Goal: Entertainment & Leisure: Consume media (video, audio)

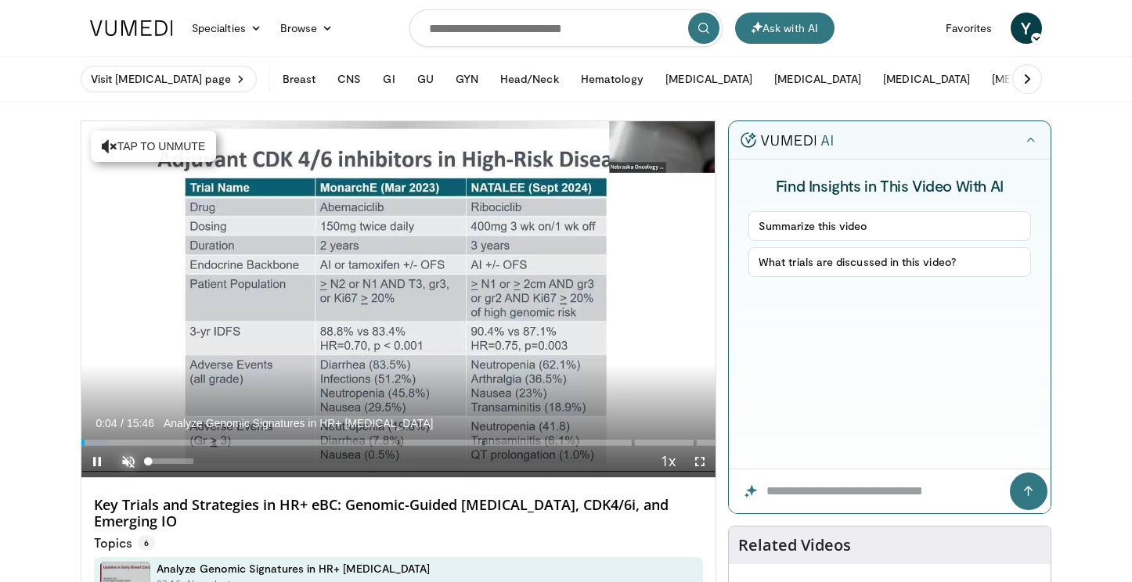
click at [135, 461] on span "Video Player" at bounding box center [128, 461] width 31 height 31
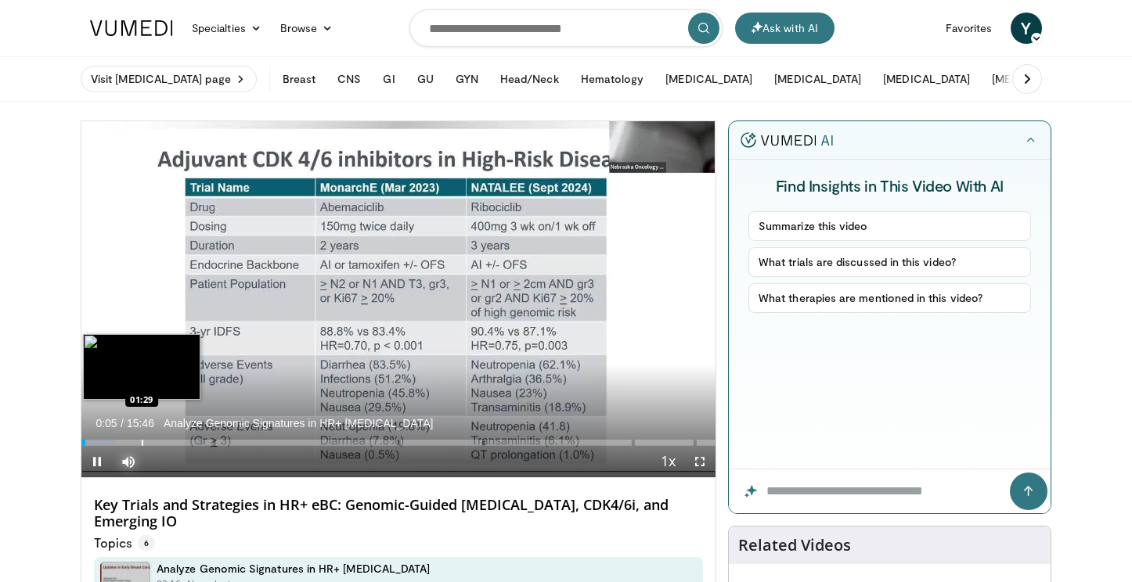
click at [142, 441] on div "Progress Bar" at bounding box center [143, 443] width 2 height 6
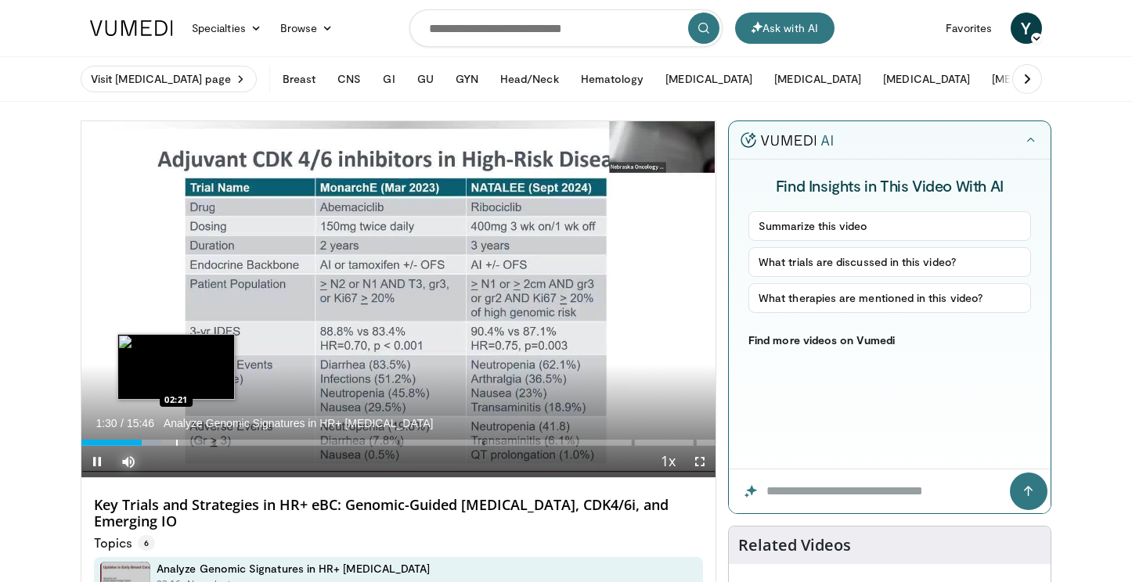
click at [177, 440] on div "Progress Bar" at bounding box center [177, 443] width 2 height 6
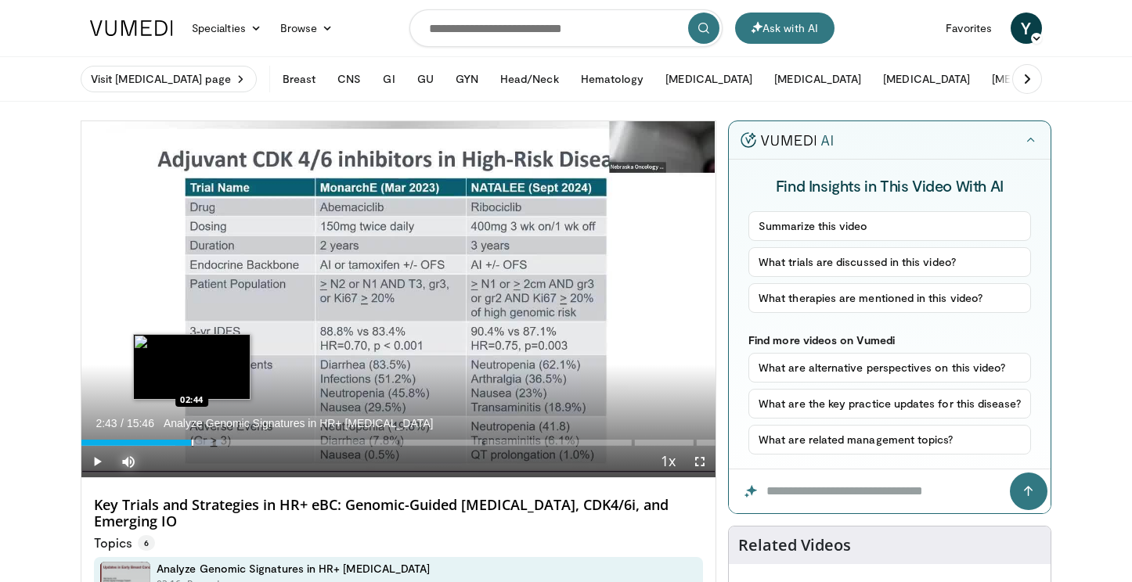
click at [191, 441] on div "Progress Bar" at bounding box center [198, 443] width 47 height 6
click at [218, 441] on div "Progress Bar" at bounding box center [219, 443] width 2 height 6
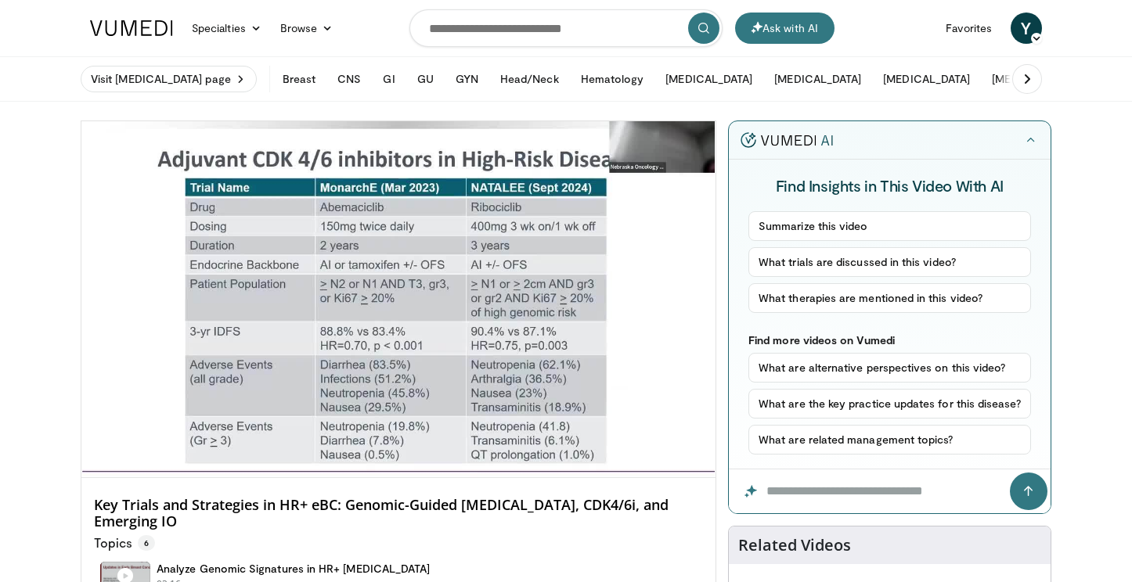
click at [237, 442] on video-js "**********" at bounding box center [398, 299] width 634 height 357
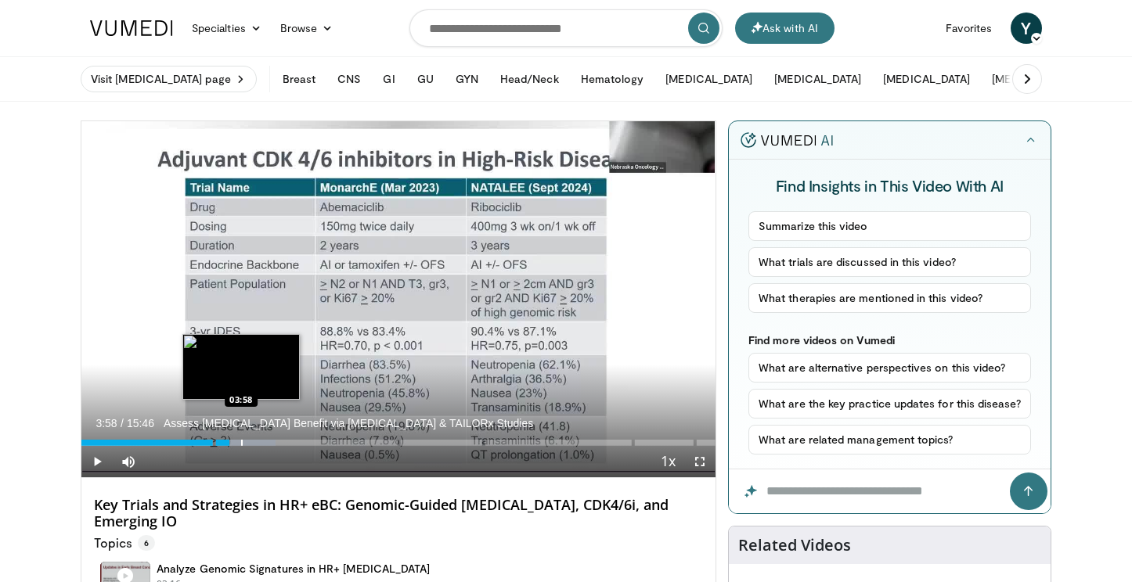
click at [241, 445] on div "Progress Bar" at bounding box center [242, 443] width 2 height 6
click at [258, 442] on div "Progress Bar" at bounding box center [259, 443] width 2 height 6
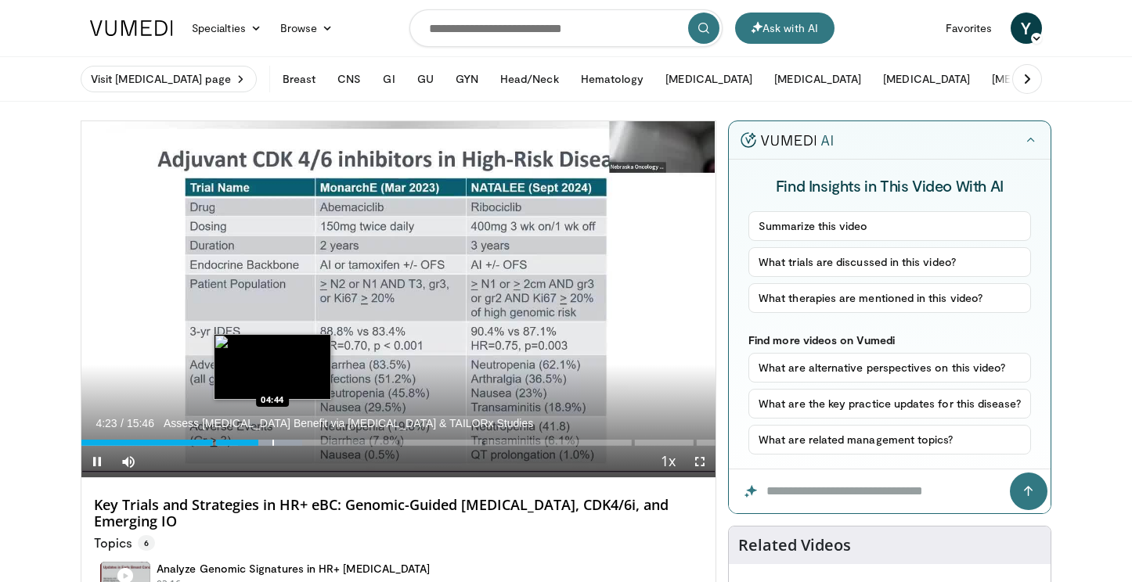
click at [272, 443] on div "Progress Bar" at bounding box center [273, 443] width 2 height 6
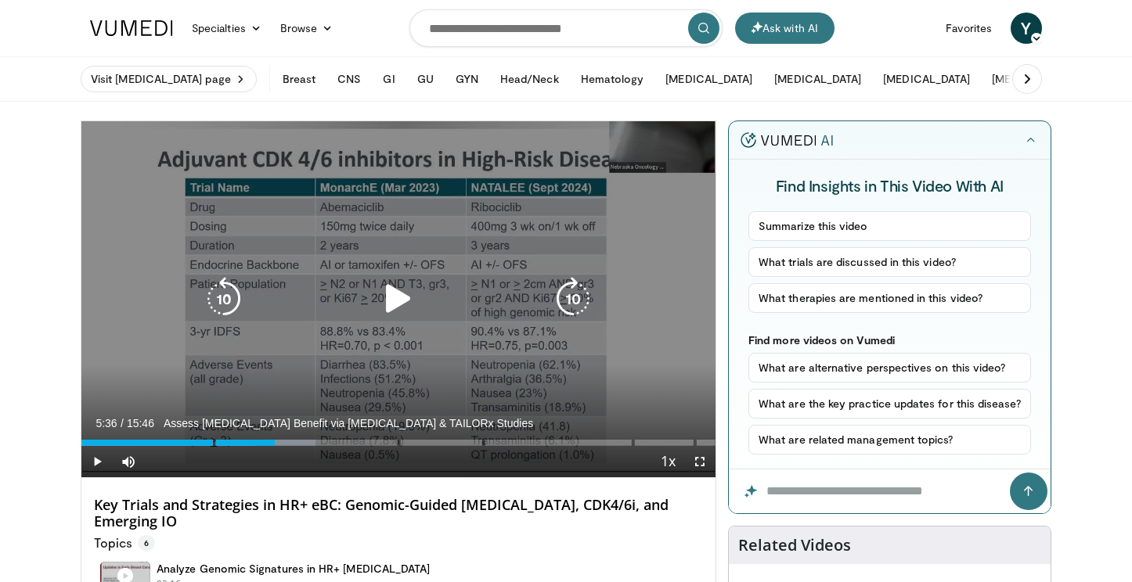
click at [307, 443] on div "Progress Bar" at bounding box center [284, 443] width 61 height 6
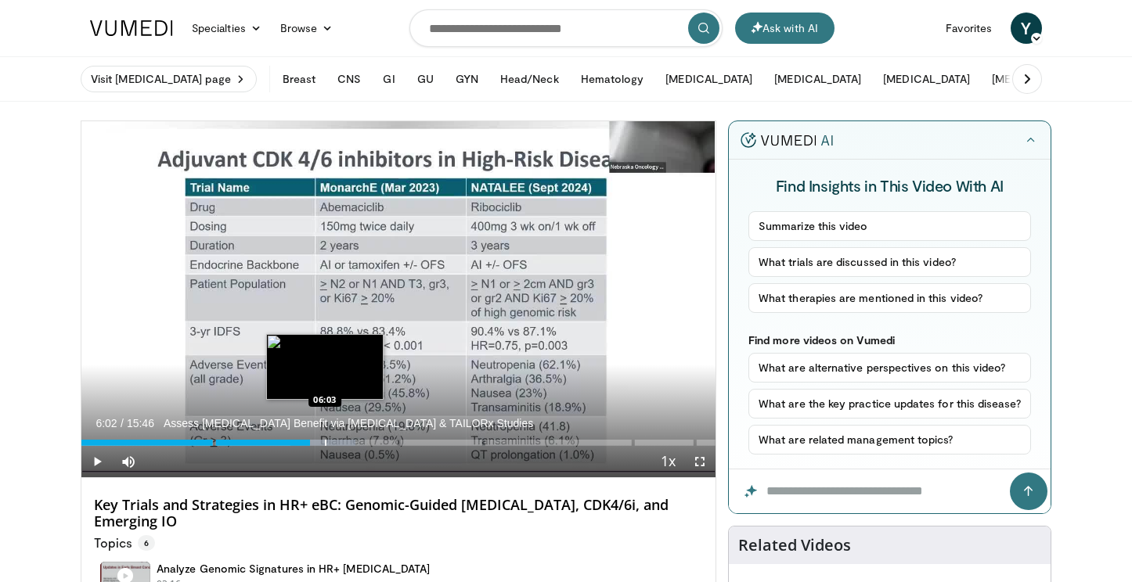
click at [323, 444] on div "Progress Bar" at bounding box center [322, 443] width 65 height 6
click at [344, 445] on div "Progress Bar" at bounding box center [345, 443] width 2 height 6
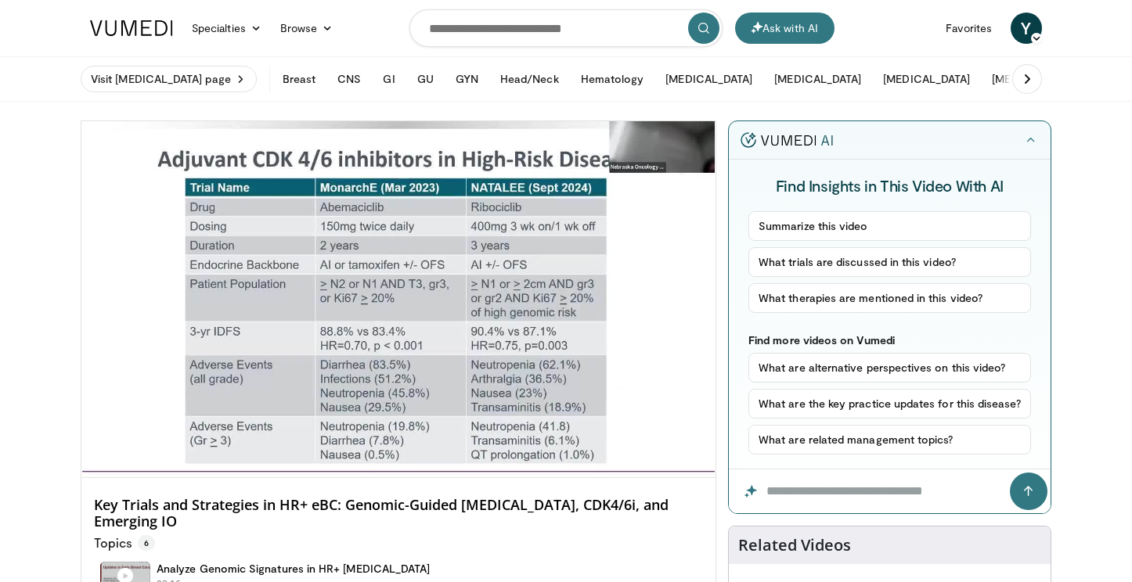
click at [355, 445] on div "10 seconds Tap to unmute" at bounding box center [398, 299] width 634 height 356
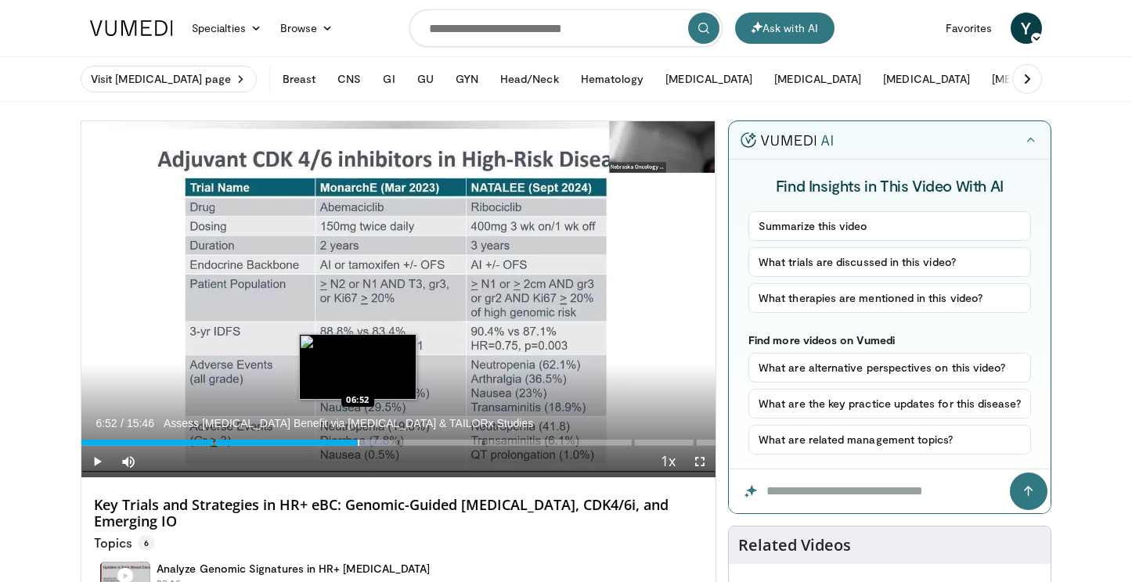
click at [357, 441] on div "Loaded : 48.55% 06:52" at bounding box center [398, 443] width 634 height 6
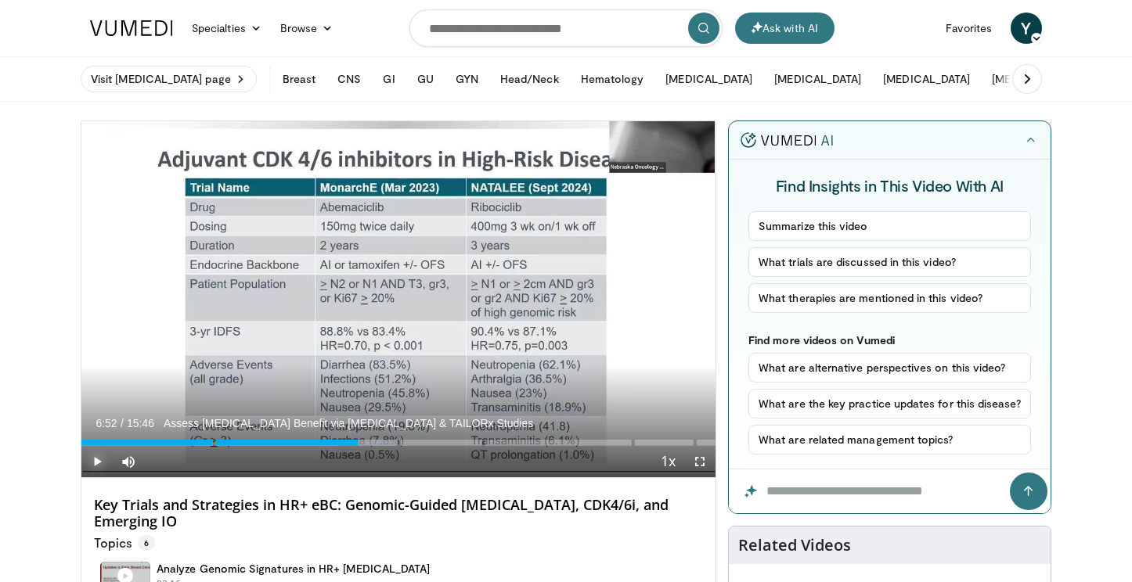
click at [94, 458] on span "Video Player" at bounding box center [96, 461] width 31 height 31
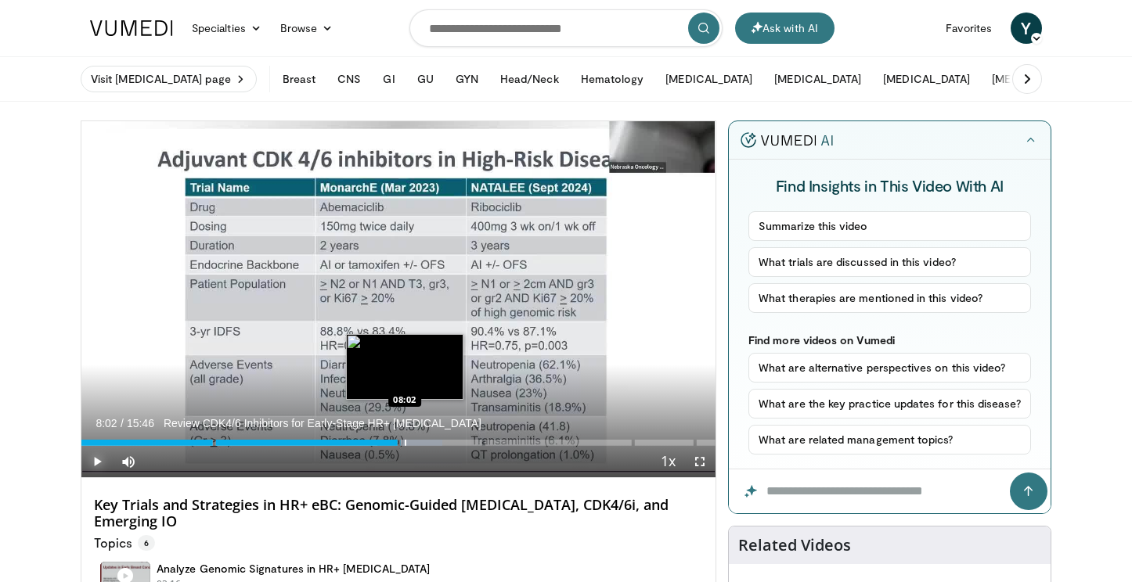
click at [405, 441] on div "Progress Bar" at bounding box center [406, 443] width 2 height 6
click at [413, 441] on div "Progress Bar" at bounding box center [414, 443] width 2 height 6
click at [422, 441] on div "Progress Bar" at bounding box center [423, 443] width 2 height 6
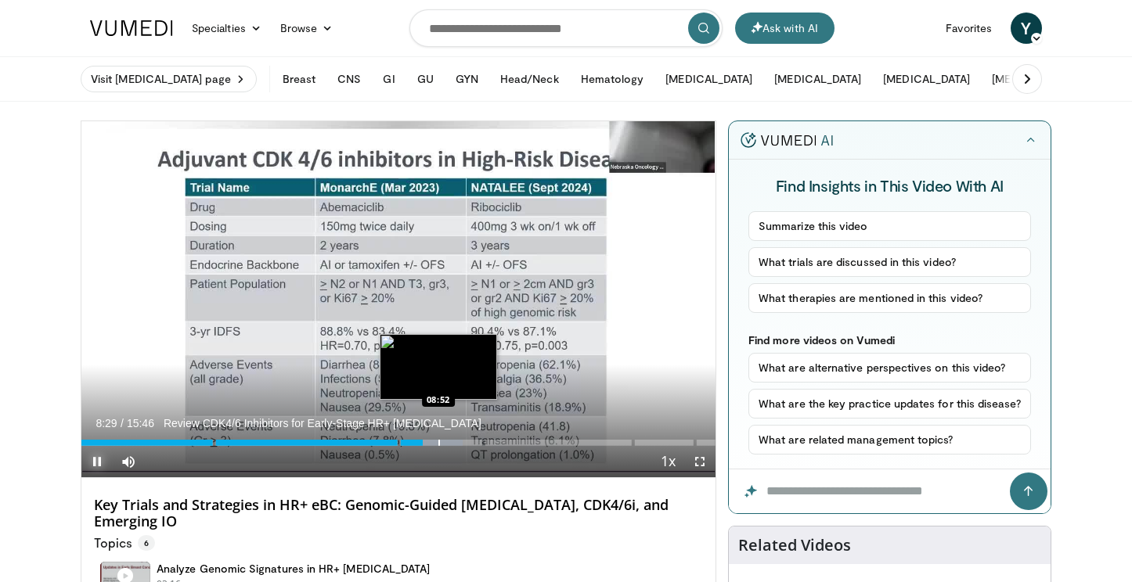
click at [438, 444] on div "Progress Bar" at bounding box center [439, 443] width 2 height 6
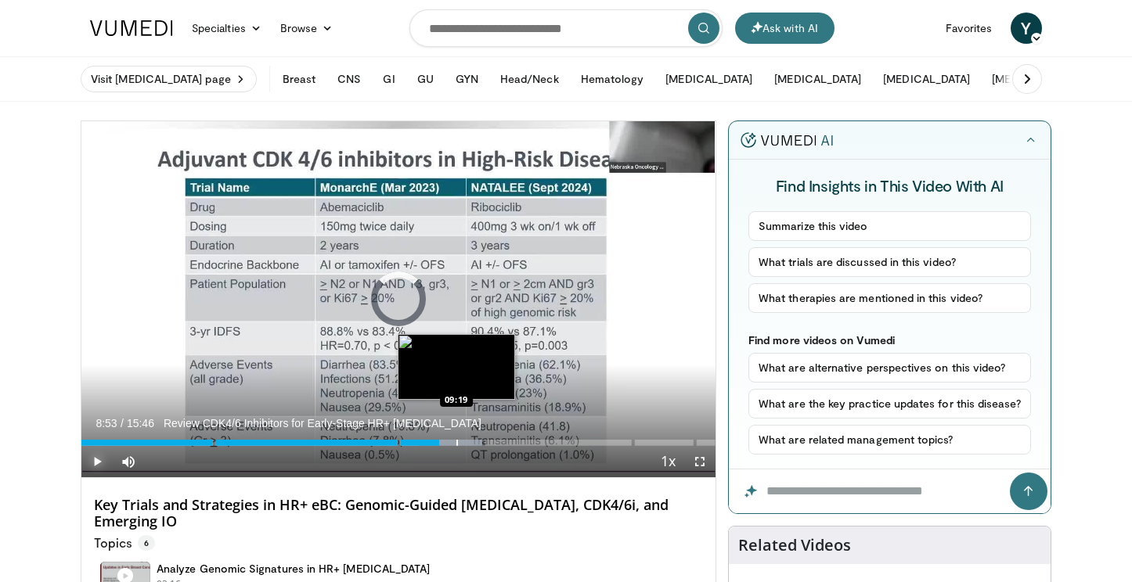
click at [456, 444] on div "Progress Bar" at bounding box center [457, 443] width 2 height 6
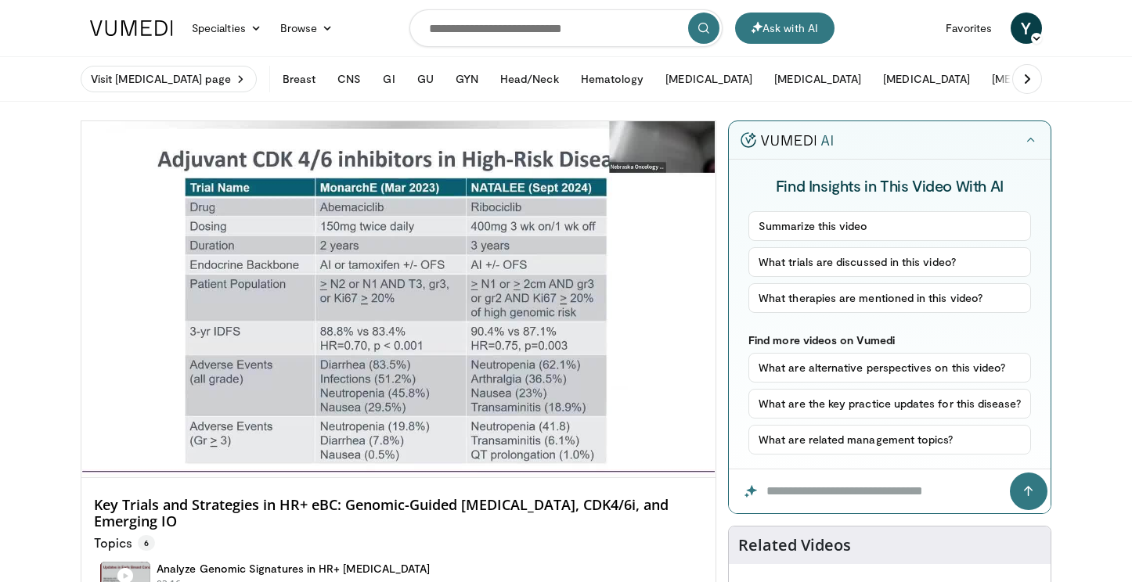
click at [467, 441] on div "10 seconds Tap to unmute" at bounding box center [398, 299] width 634 height 356
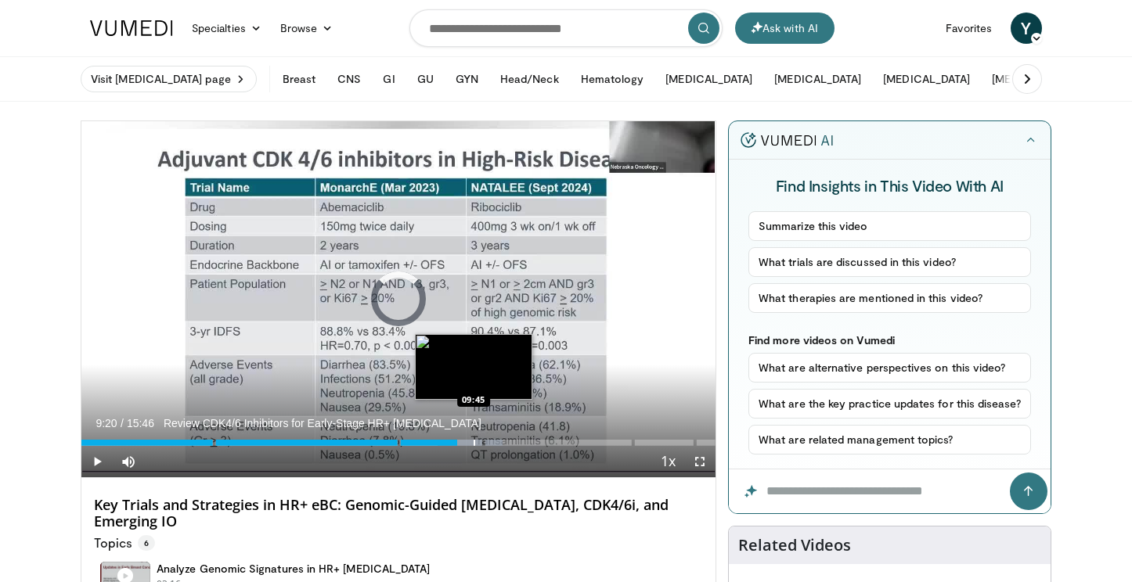
click at [474, 440] on div "Progress Bar" at bounding box center [475, 443] width 2 height 6
click at [492, 441] on div "Progress Bar" at bounding box center [493, 443] width 2 height 6
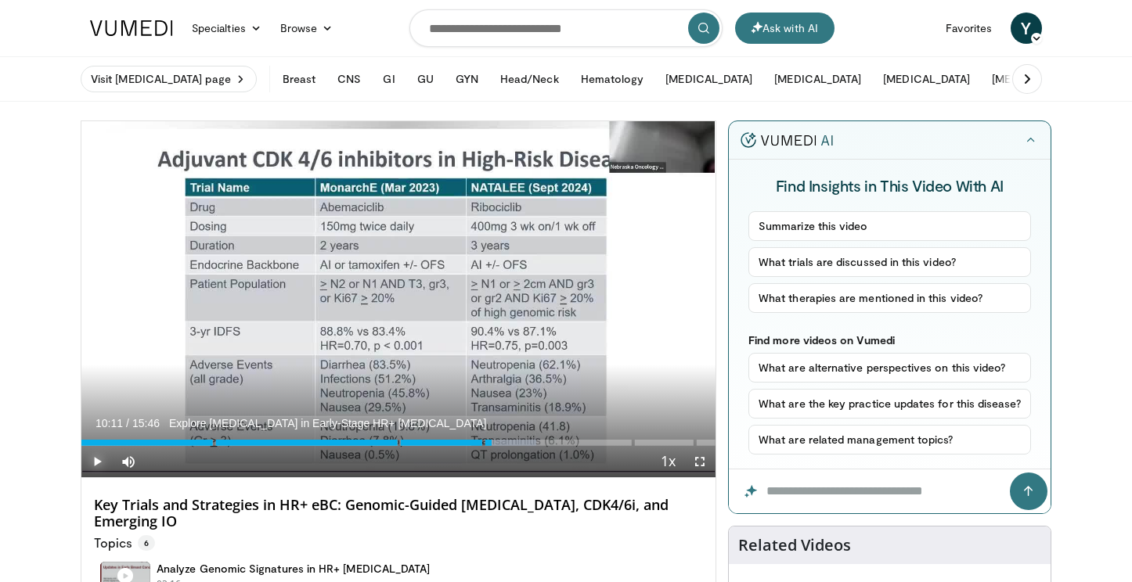
click at [101, 461] on span "Video Player" at bounding box center [96, 461] width 31 height 31
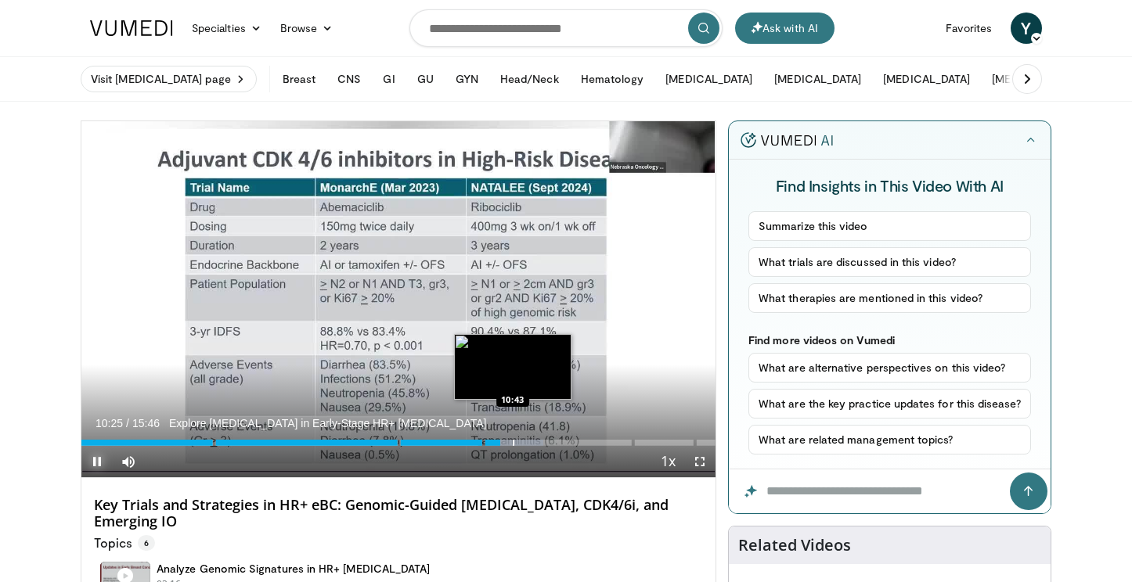
click at [513, 442] on div "Progress Bar" at bounding box center [514, 443] width 2 height 6
click at [531, 440] on div "Progress Bar" at bounding box center [532, 443] width 2 height 6
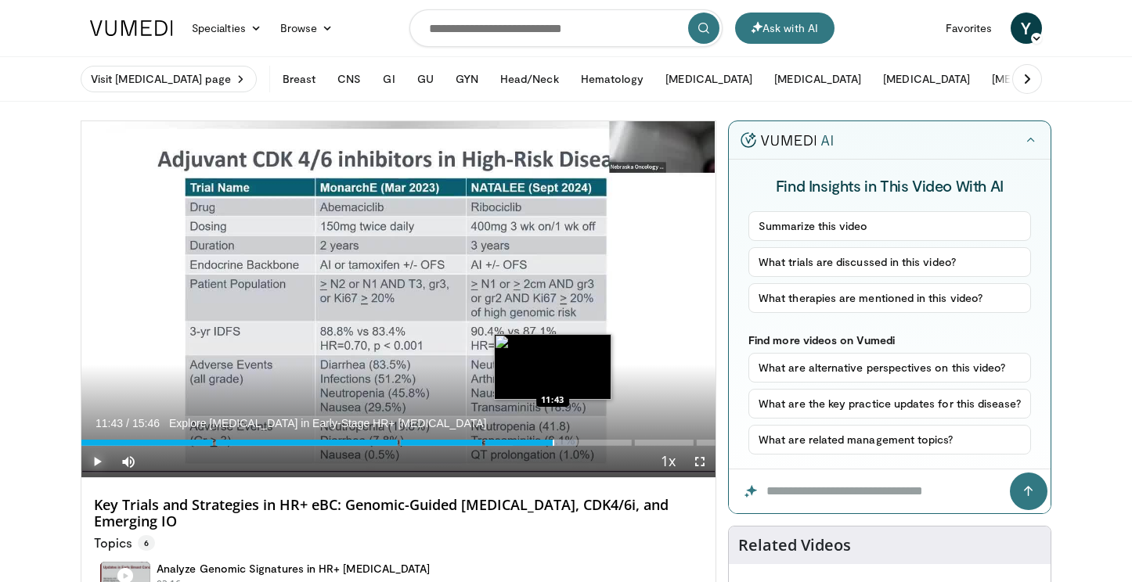
click at [553, 441] on div "Progress Bar" at bounding box center [554, 443] width 2 height 6
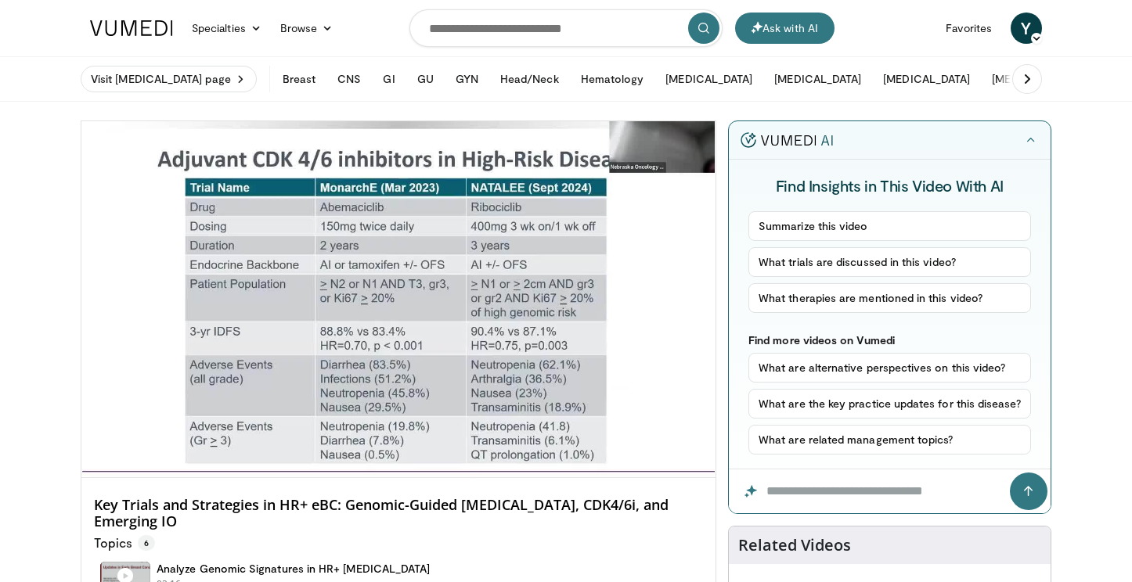
click at [555, 438] on video-js "**********" at bounding box center [398, 299] width 634 height 357
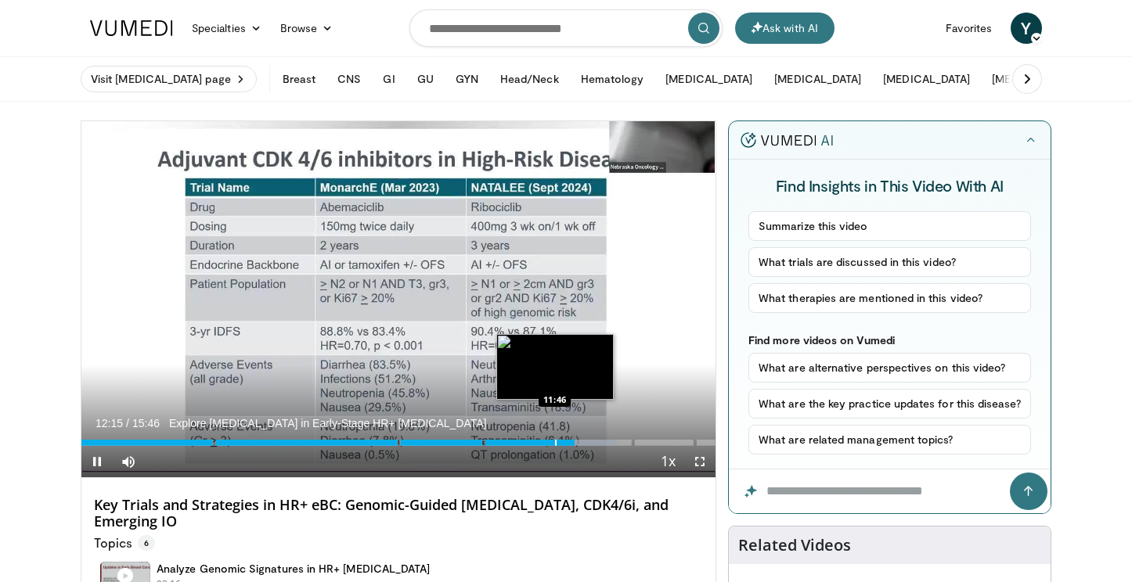
click at [555, 440] on div "Progress Bar" at bounding box center [556, 443] width 2 height 6
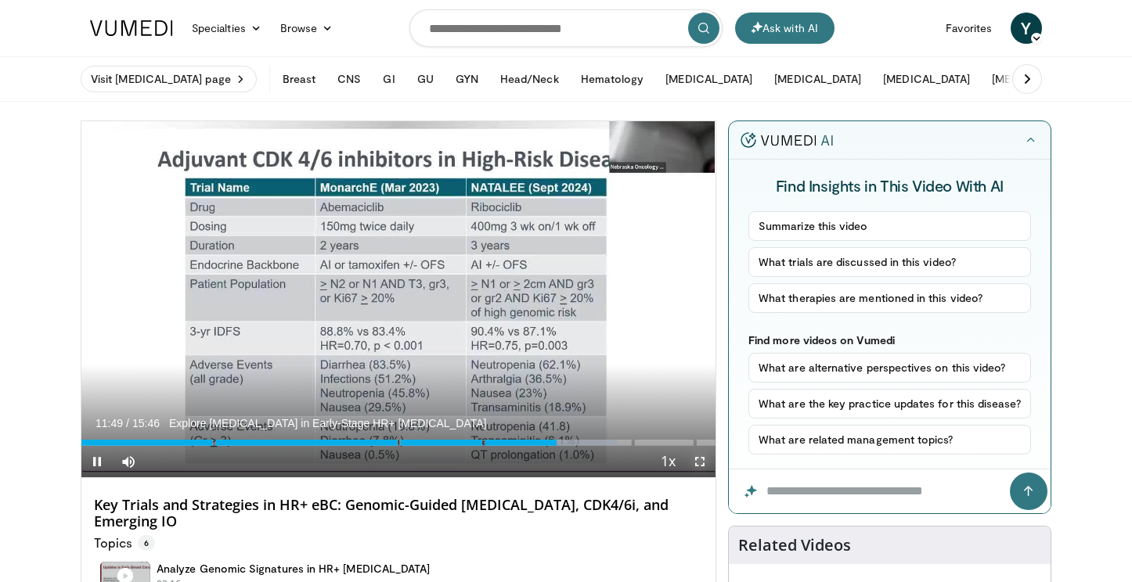
click at [697, 459] on span "Video Player" at bounding box center [699, 461] width 31 height 31
click at [97, 459] on span "Video Player" at bounding box center [96, 461] width 31 height 31
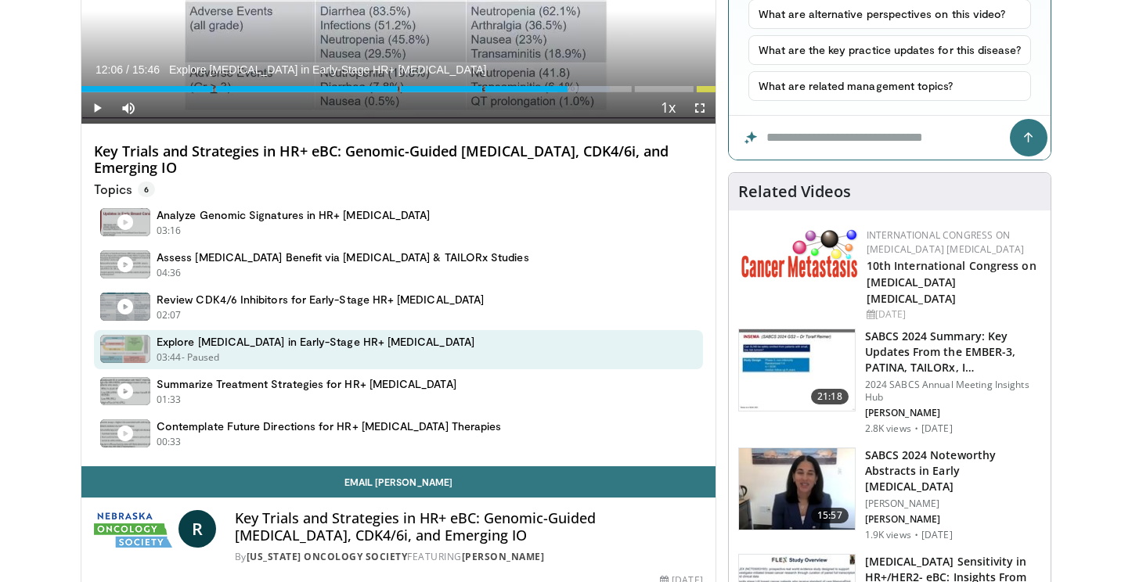
scroll to position [77, 0]
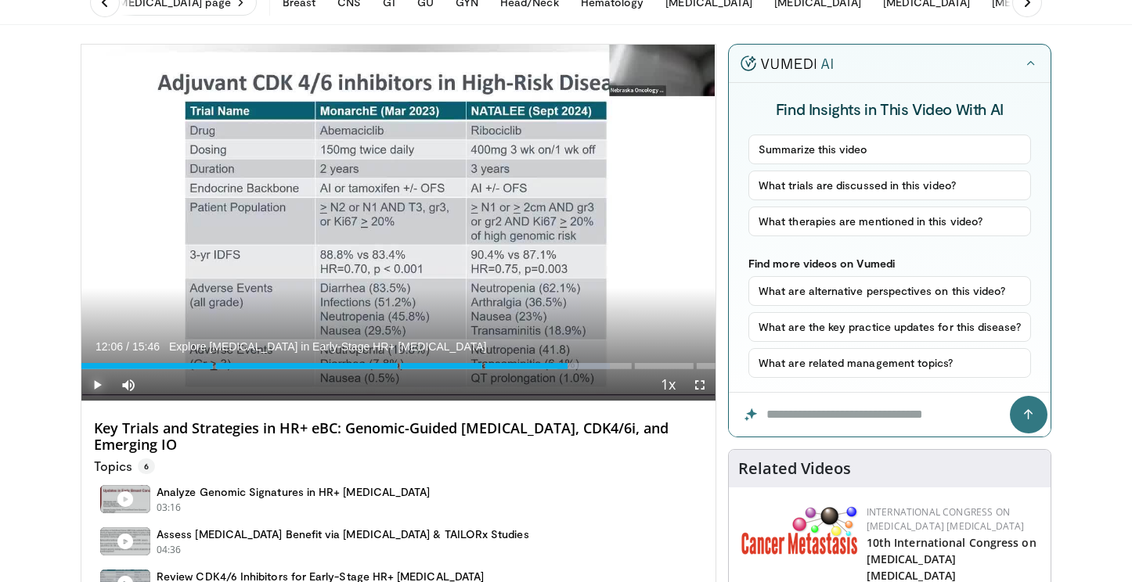
click at [91, 384] on span "Video Player" at bounding box center [96, 384] width 31 height 31
click at [549, 363] on div "Progress Bar" at bounding box center [550, 366] width 2 height 6
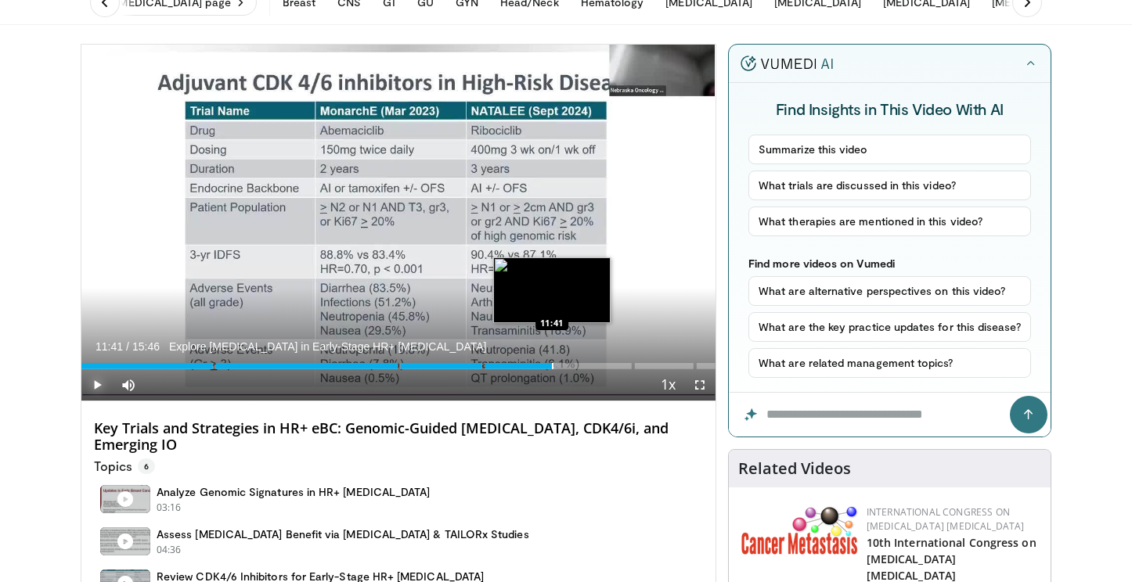
click at [551, 362] on div "Loaded : 75.05% 11:41 11:41" at bounding box center [398, 362] width 634 height 15
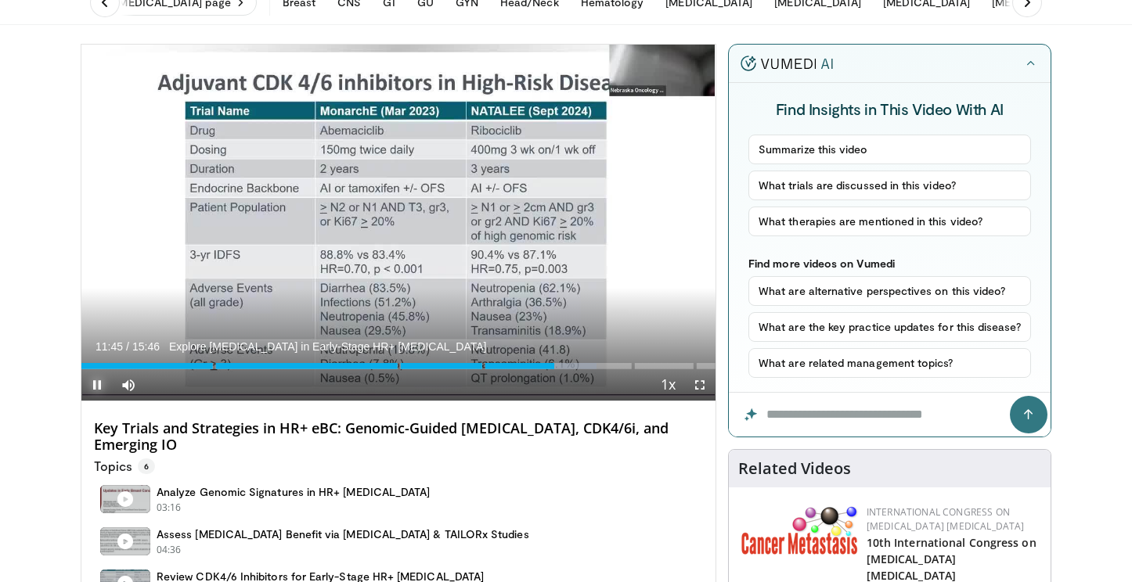
click at [97, 384] on span "Video Player" at bounding box center [96, 384] width 31 height 31
click at [704, 386] on span "Video Player" at bounding box center [699, 384] width 31 height 31
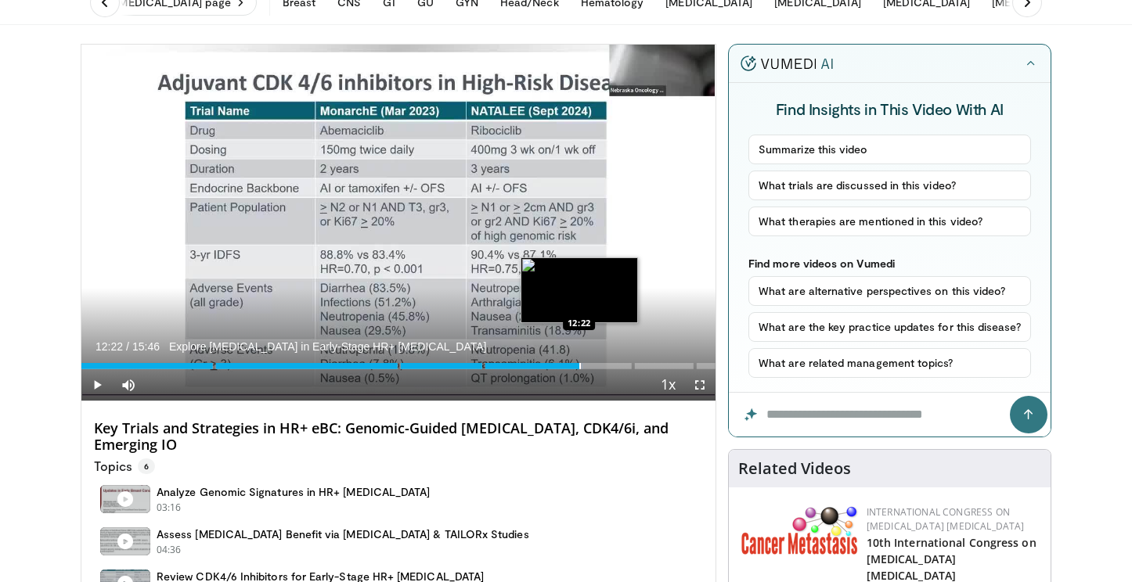
click at [579, 365] on div "Progress Bar" at bounding box center [580, 366] width 2 height 6
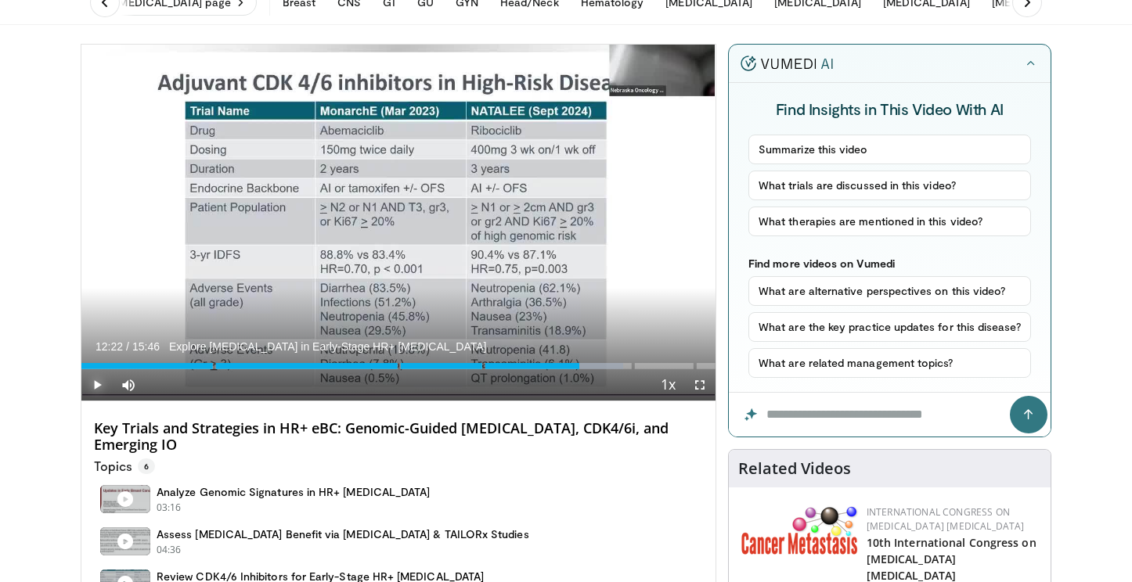
click at [95, 383] on span "Video Player" at bounding box center [96, 384] width 31 height 31
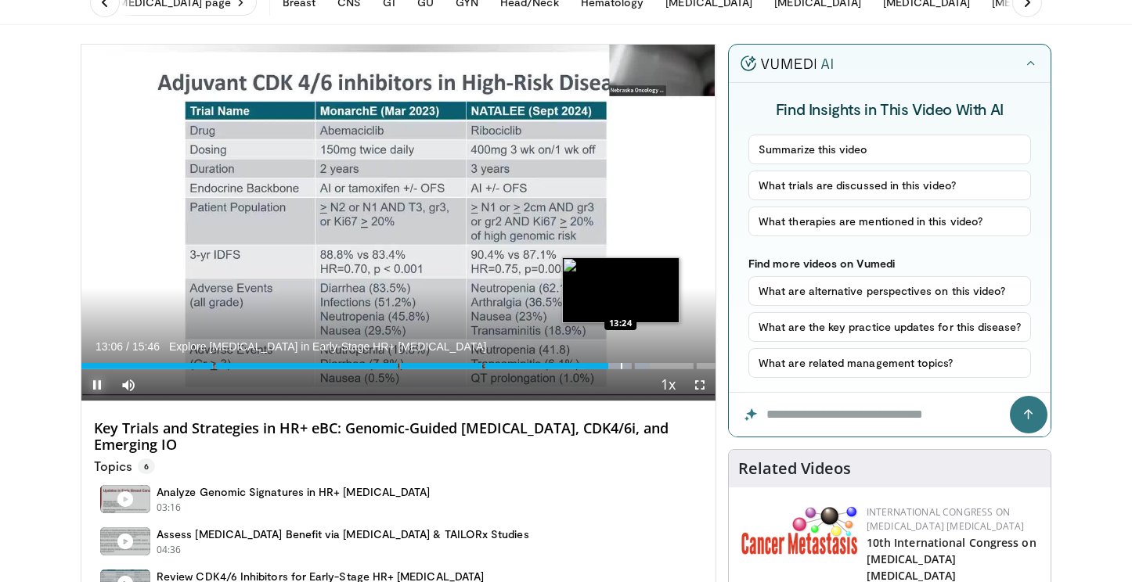
click at [621, 367] on div "Progress Bar" at bounding box center [622, 366] width 2 height 6
click at [644, 366] on div "Progress Bar" at bounding box center [645, 366] width 2 height 6
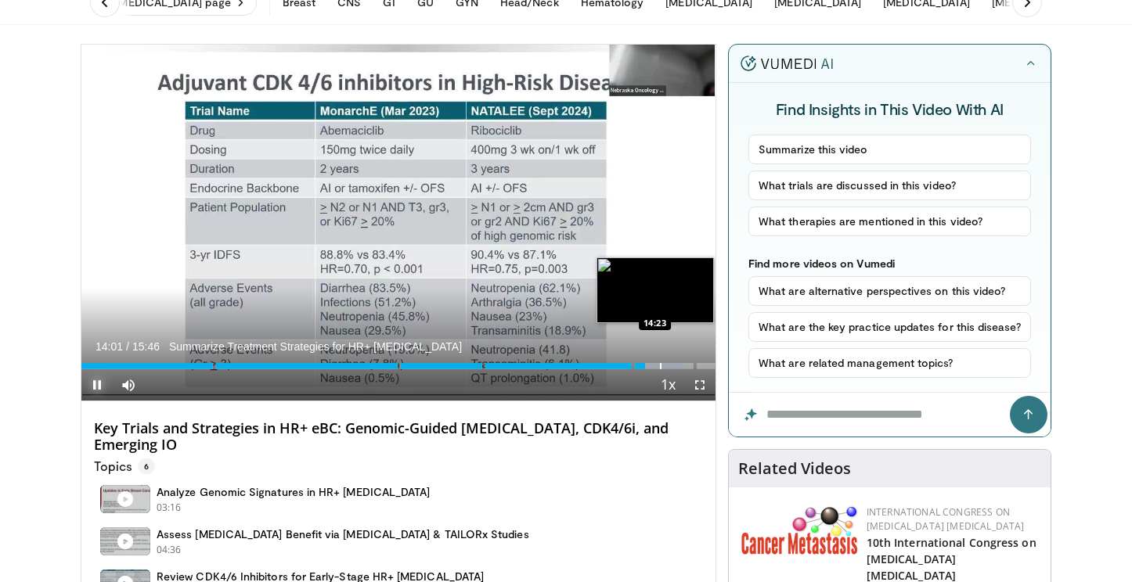
click at [660, 368] on div "Progress Bar" at bounding box center [661, 366] width 2 height 6
click at [679, 367] on div "Progress Bar" at bounding box center [680, 366] width 2 height 6
click at [688, 363] on div "Progress Bar" at bounding box center [689, 366] width 2 height 6
click at [703, 363] on div "Progress Bar" at bounding box center [704, 366] width 2 height 6
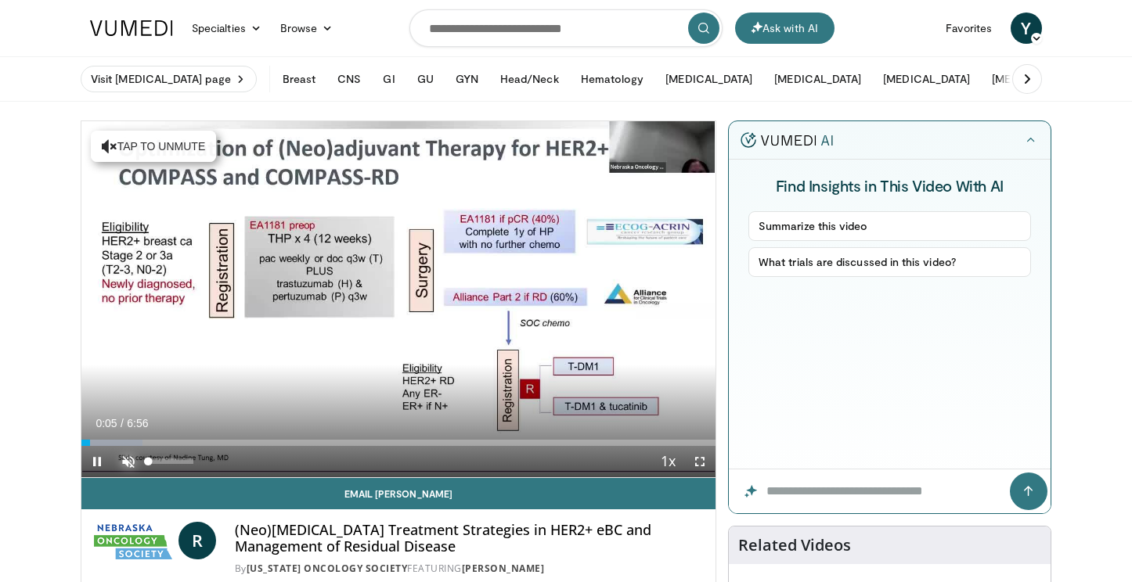
click at [123, 458] on span "Video Player" at bounding box center [128, 461] width 31 height 31
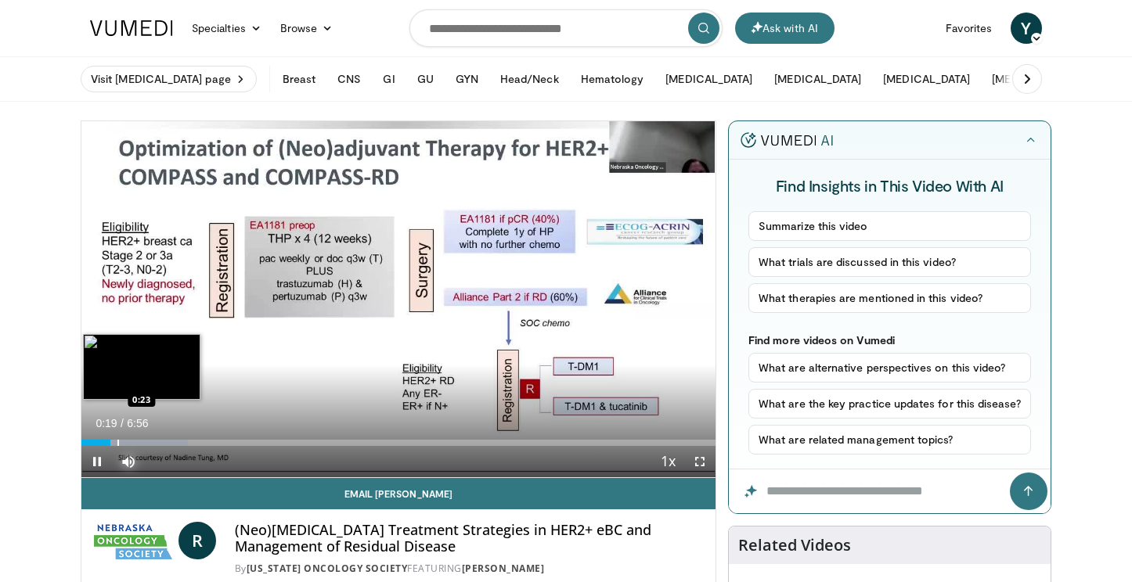
click at [117, 444] on div "Progress Bar" at bounding box center [118, 443] width 2 height 6
click at [137, 443] on div "Progress Bar" at bounding box center [138, 443] width 2 height 6
click at [153, 444] on video-js "**********" at bounding box center [398, 299] width 634 height 357
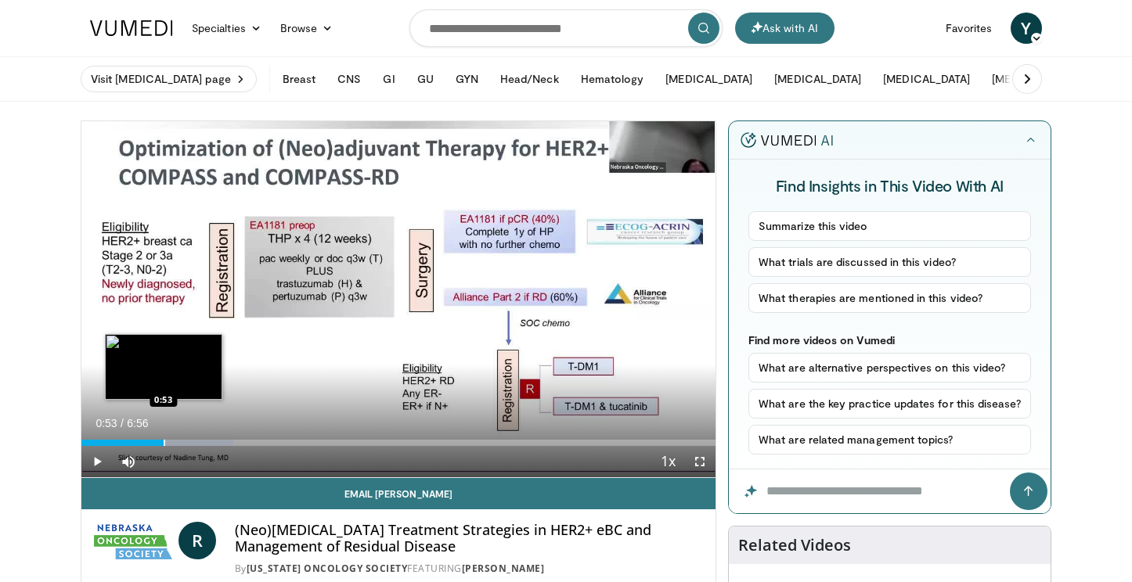
click at [163, 444] on div "Loaded : 23.98% 0:53 0:53" at bounding box center [398, 443] width 634 height 6
click at [186, 443] on div "Progress Bar" at bounding box center [187, 443] width 2 height 6
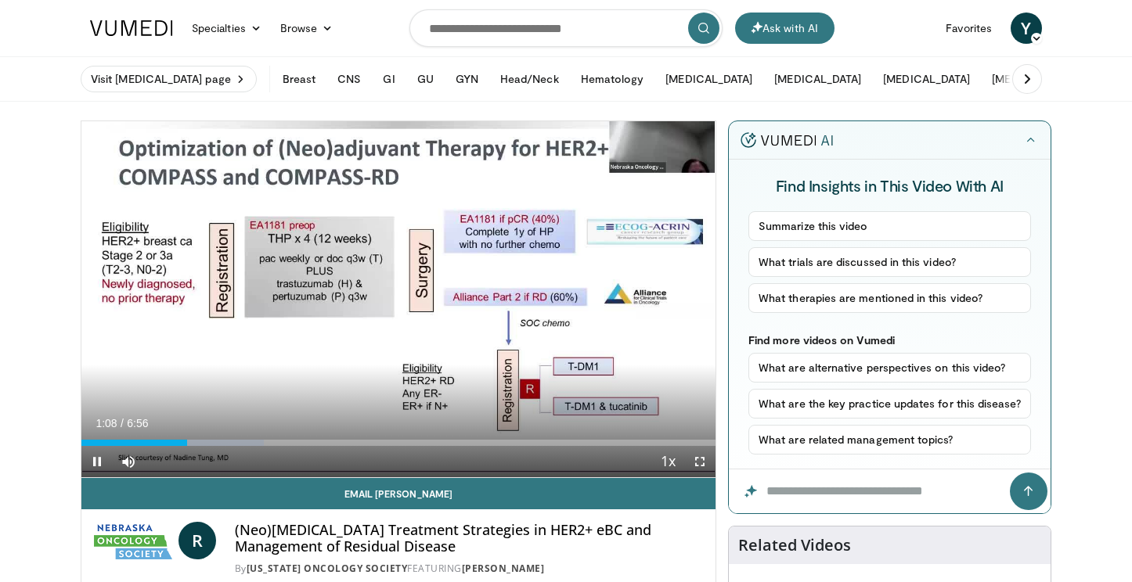
click at [214, 446] on div "Current Time 1:08 / Duration 6:56 Pause Skip Backward Skip Forward Mute Loaded …" at bounding box center [398, 461] width 634 height 31
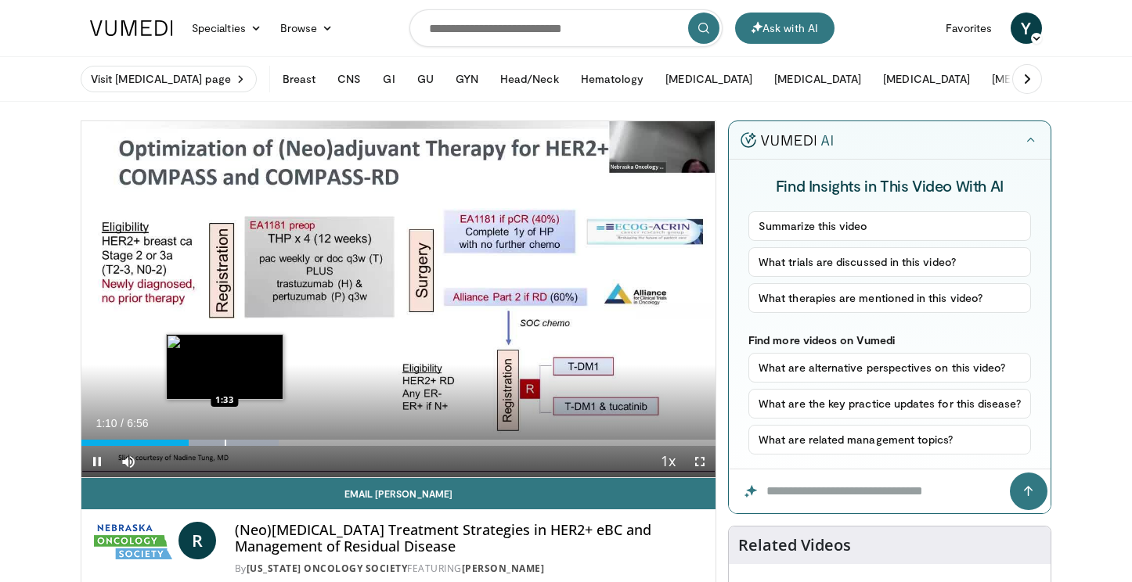
click at [225, 444] on div "Progress Bar" at bounding box center [226, 443] width 2 height 6
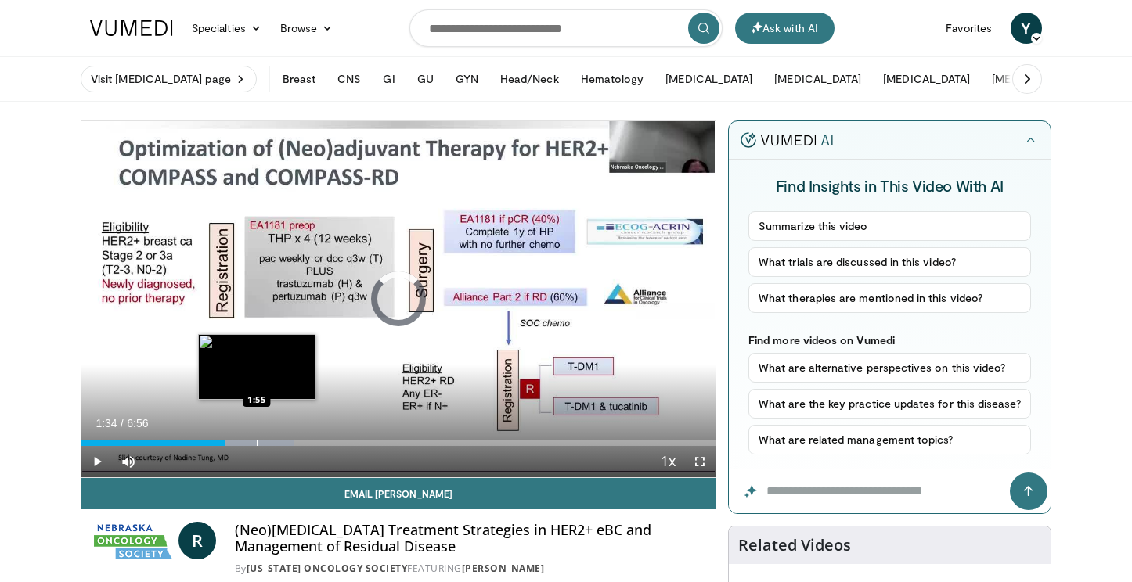
click at [257, 442] on div "Progress Bar" at bounding box center [258, 443] width 2 height 6
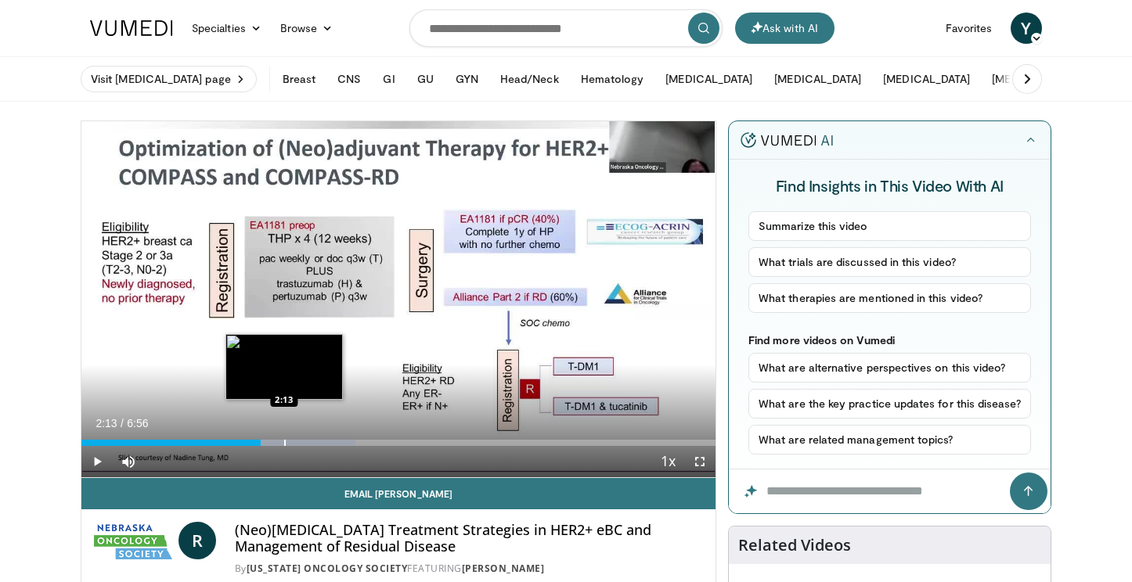
click at [284, 444] on div "Progress Bar" at bounding box center [285, 443] width 2 height 6
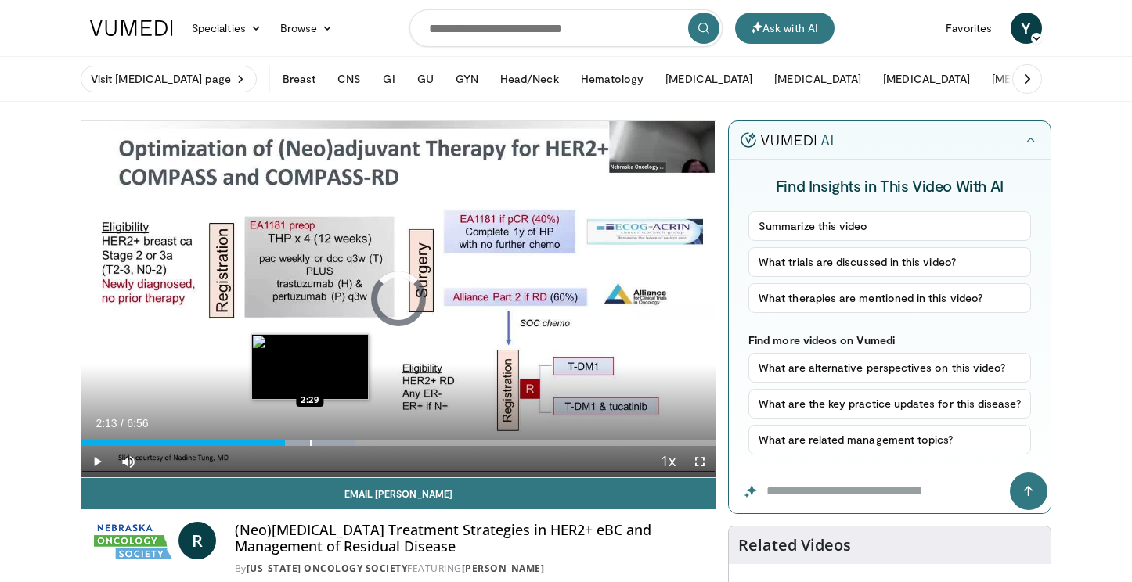
click at [310, 441] on div "Progress Bar" at bounding box center [311, 443] width 2 height 6
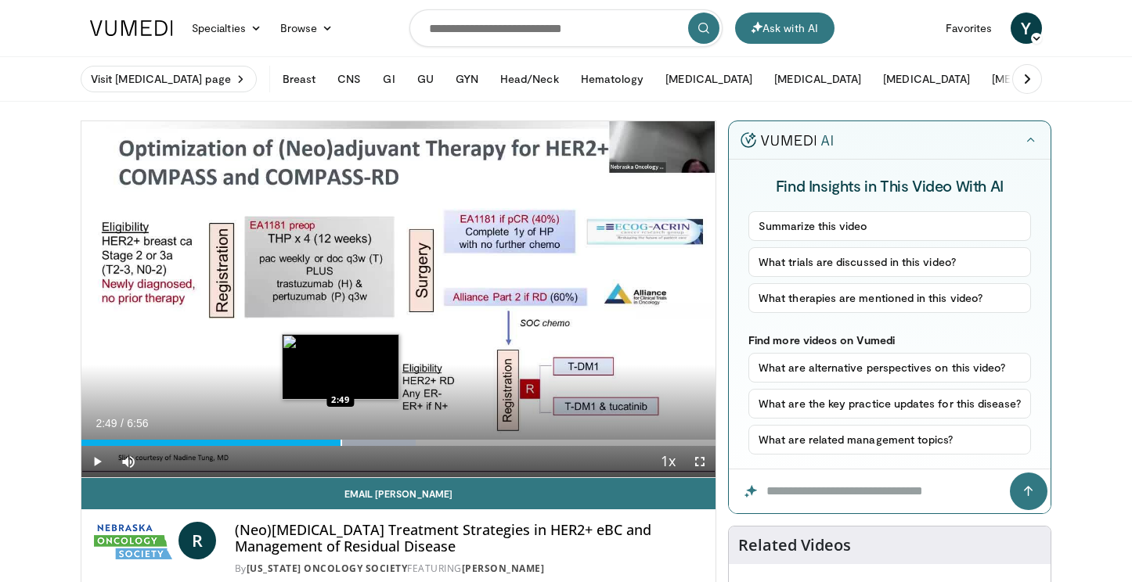
click at [341, 442] on div "Progress Bar" at bounding box center [342, 443] width 2 height 6
click at [361, 443] on div "Progress Bar" at bounding box center [362, 443] width 2 height 6
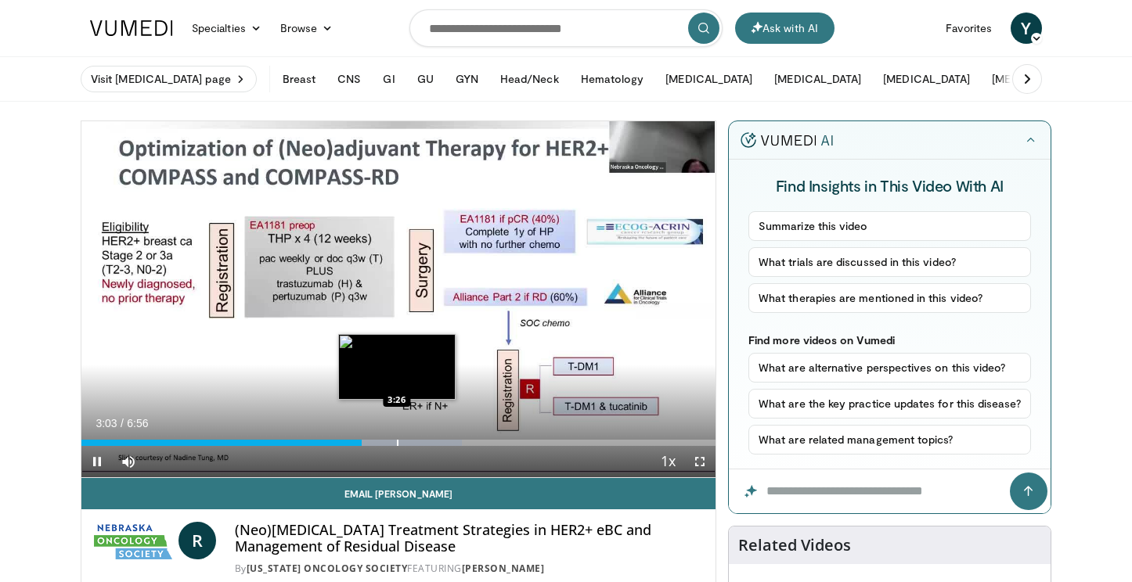
click at [397, 443] on div "Progress Bar" at bounding box center [398, 443] width 2 height 6
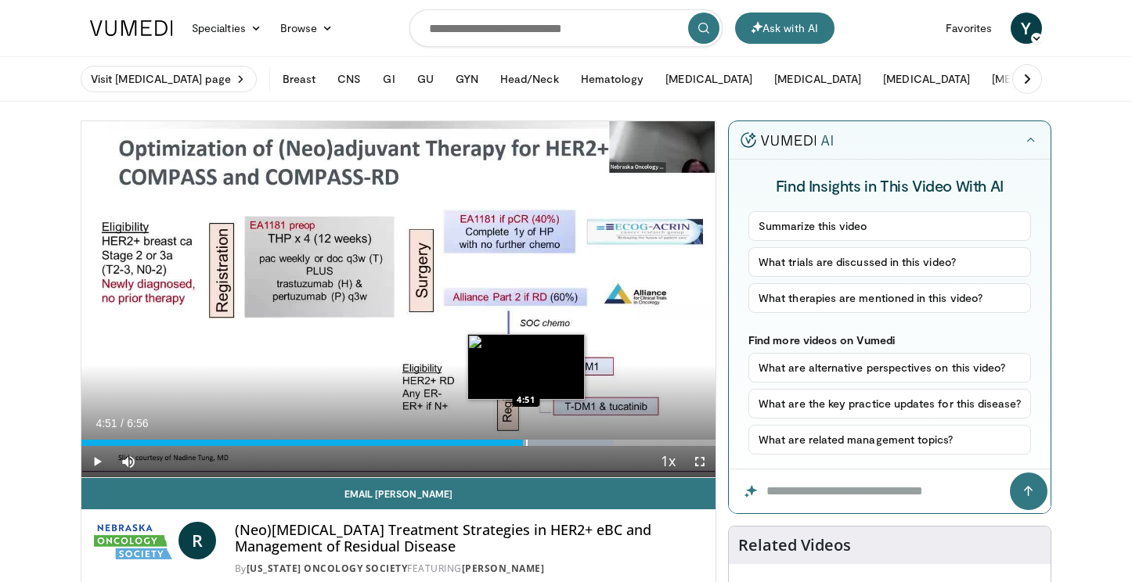
click at [526, 445] on div "Progress Bar" at bounding box center [527, 443] width 2 height 6
click at [534, 445] on div "Progress Bar" at bounding box center [534, 443] width 2 height 6
click at [545, 442] on div "Progress Bar" at bounding box center [546, 443] width 2 height 6
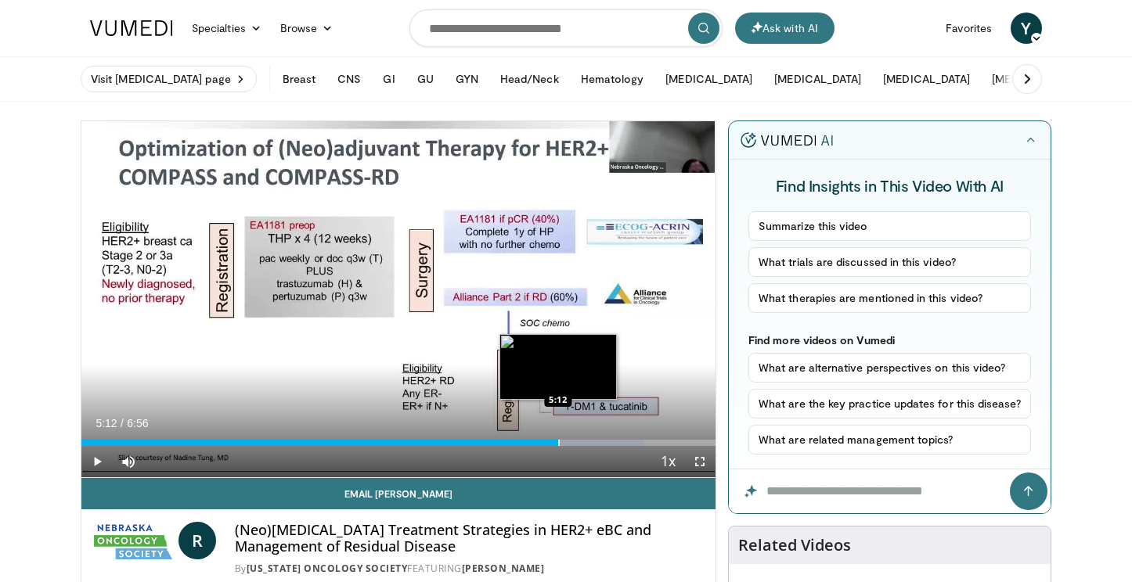
click at [558, 444] on div "Progress Bar" at bounding box center [559, 443] width 2 height 6
click at [585, 441] on div "Progress Bar" at bounding box center [586, 443] width 2 height 6
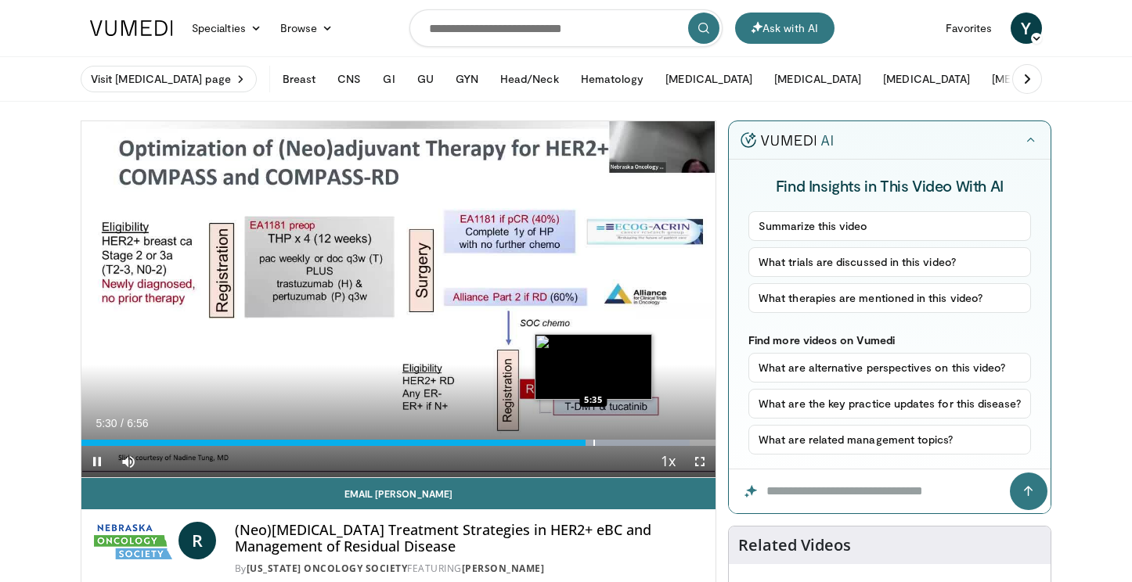
click at [593, 441] on div "Progress Bar" at bounding box center [594, 443] width 2 height 6
click at [604, 440] on div "Progress Bar" at bounding box center [605, 443] width 2 height 6
click at [618, 443] on div "Progress Bar" at bounding box center [618, 443] width 2 height 6
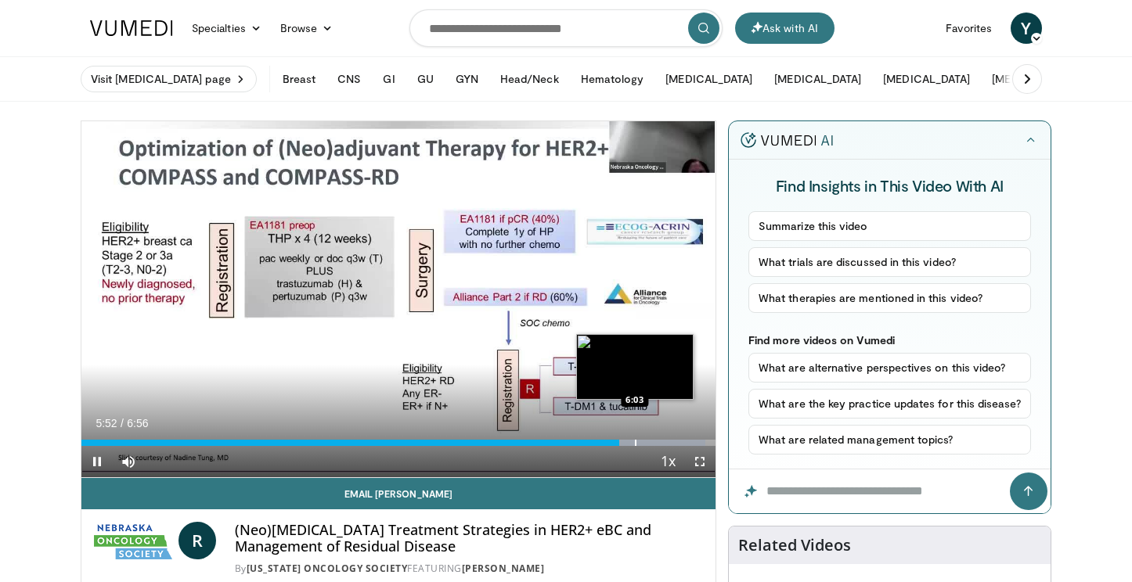
drag, startPoint x: 633, startPoint y: 441, endPoint x: 646, endPoint y: 441, distance: 12.5
click at [634, 441] on div "Progress Bar" at bounding box center [640, 443] width 130 height 6
click at [650, 443] on div "Progress Bar" at bounding box center [651, 443] width 2 height 6
click at [673, 443] on div "Progress Bar" at bounding box center [674, 443] width 2 height 6
click at [704, 443] on div "Loaded : 100.00% 6:49 6:49" at bounding box center [398, 443] width 634 height 6
